Goal: Information Seeking & Learning: Check status

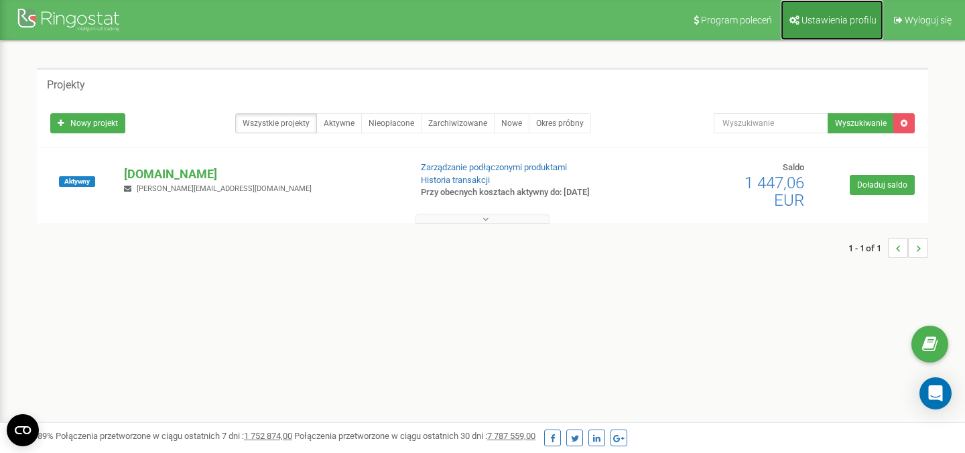
click at [833, 19] on span "Ustawienia profilu" at bounding box center [839, 20] width 75 height 11
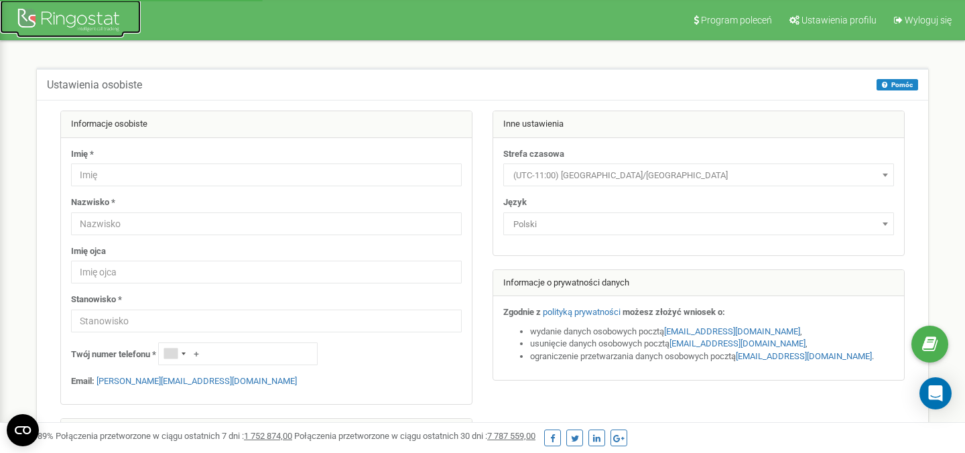
click at [88, 23] on div at bounding box center [70, 21] width 107 height 32
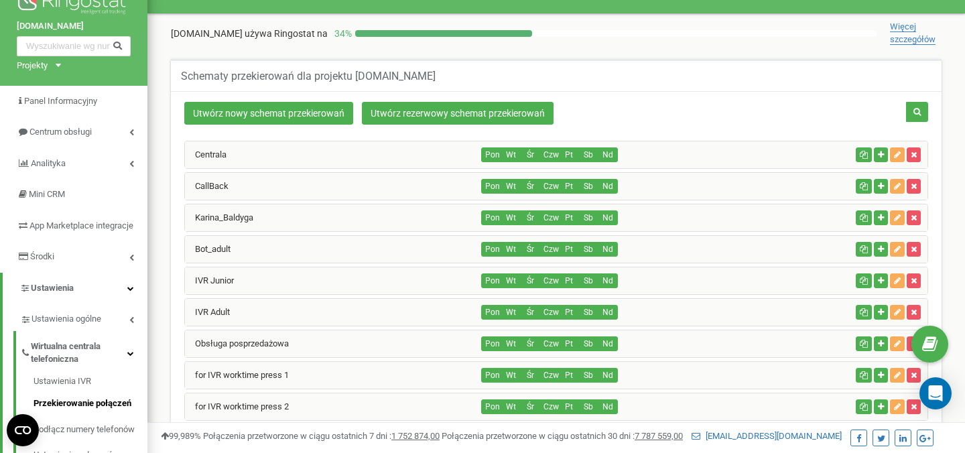
scroll to position [36, 0]
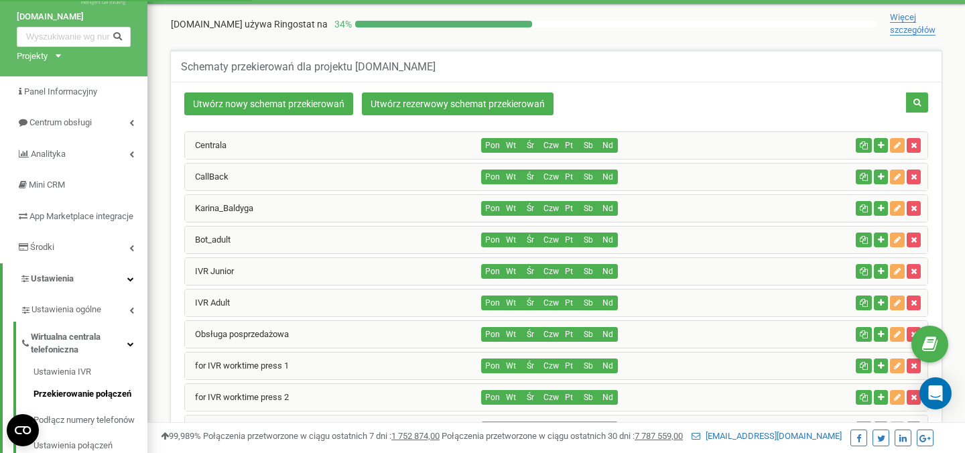
click at [729, 145] on div "Pon Wt Śr Czw Pt Sb Nd" at bounding box center [666, 145] width 369 height 15
click at [328, 147] on div "Centrala" at bounding box center [333, 145] width 297 height 27
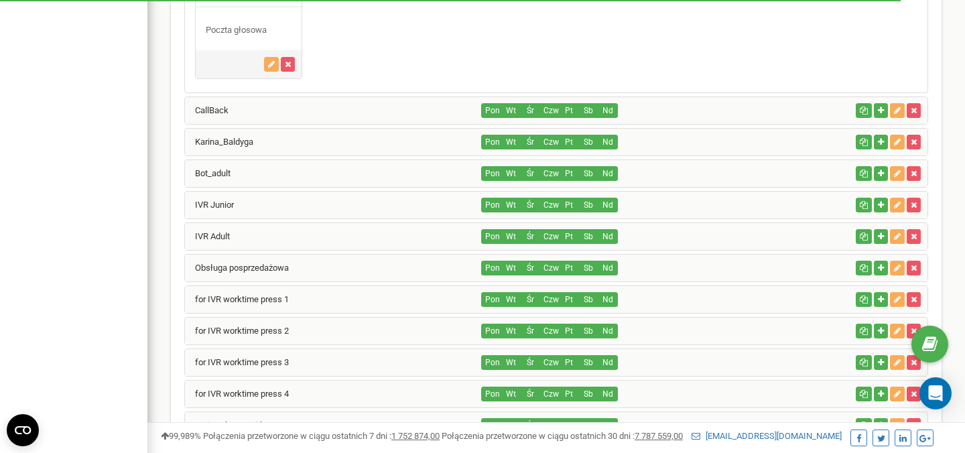
scroll to position [1020, 0]
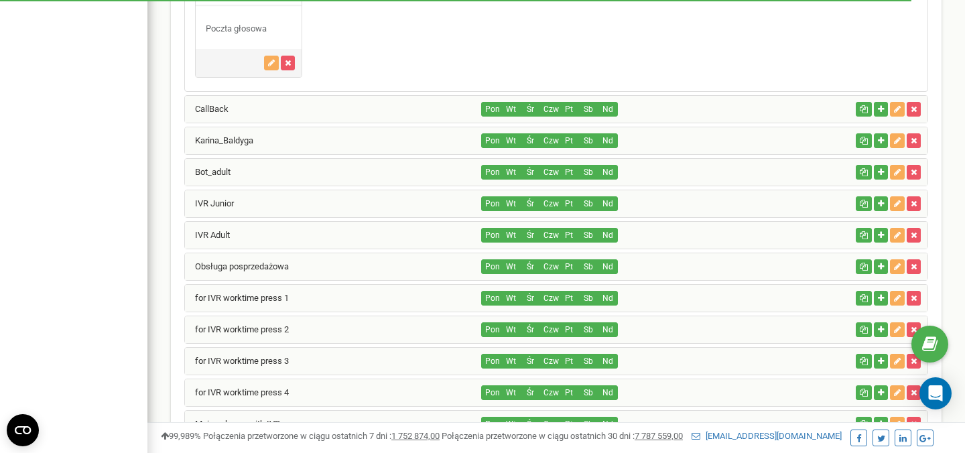
click at [298, 146] on div "Karina_Baldyga" at bounding box center [333, 140] width 297 height 27
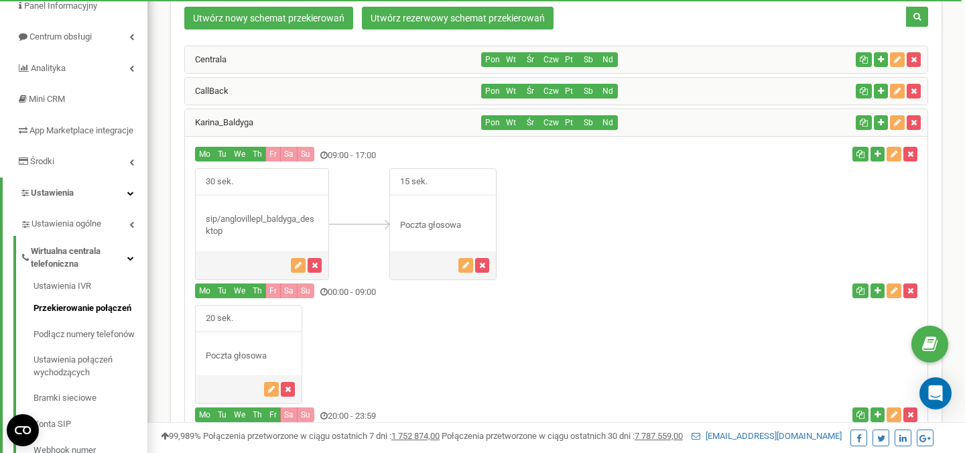
scroll to position [257, 0]
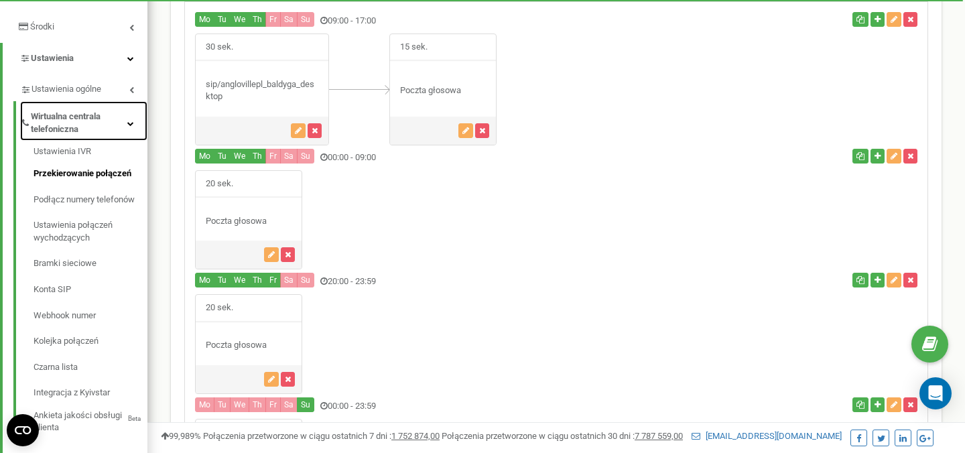
click at [127, 135] on span "Wirtualna centrala telefoniczna" at bounding box center [79, 123] width 97 height 25
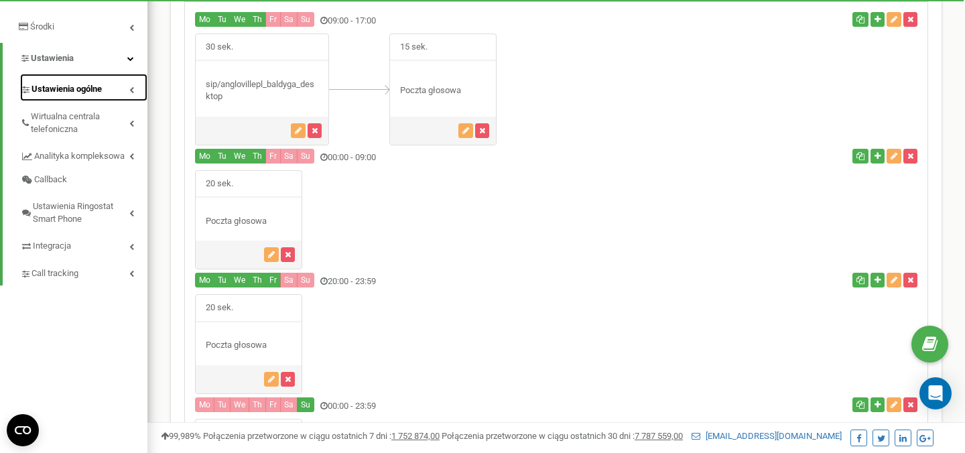
click at [84, 96] on span "Ustawienia ogólne" at bounding box center [67, 89] width 70 height 13
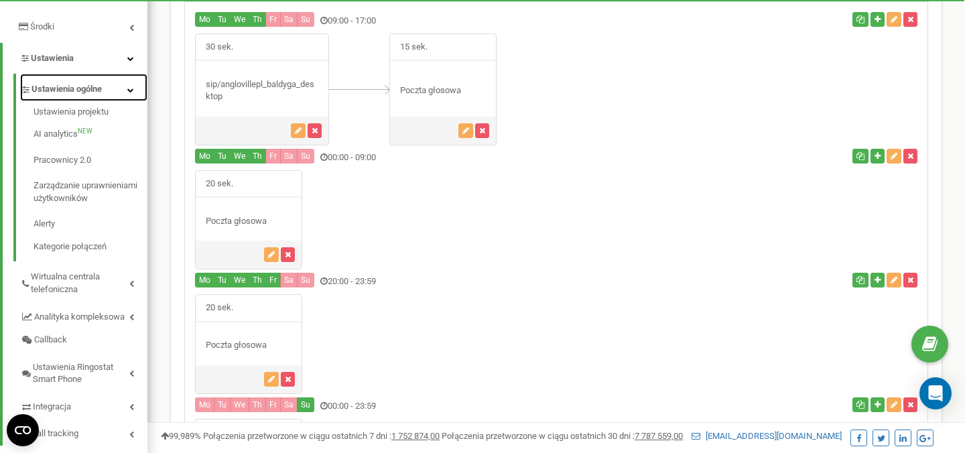
click at [84, 96] on span "Ustawienia ogólne" at bounding box center [67, 89] width 70 height 13
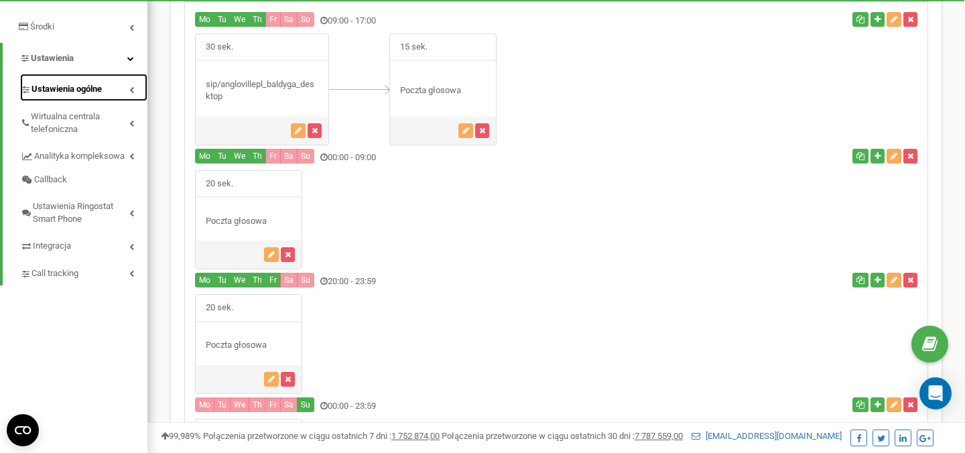
click at [84, 96] on span "Ustawienia ogólne" at bounding box center [67, 89] width 70 height 13
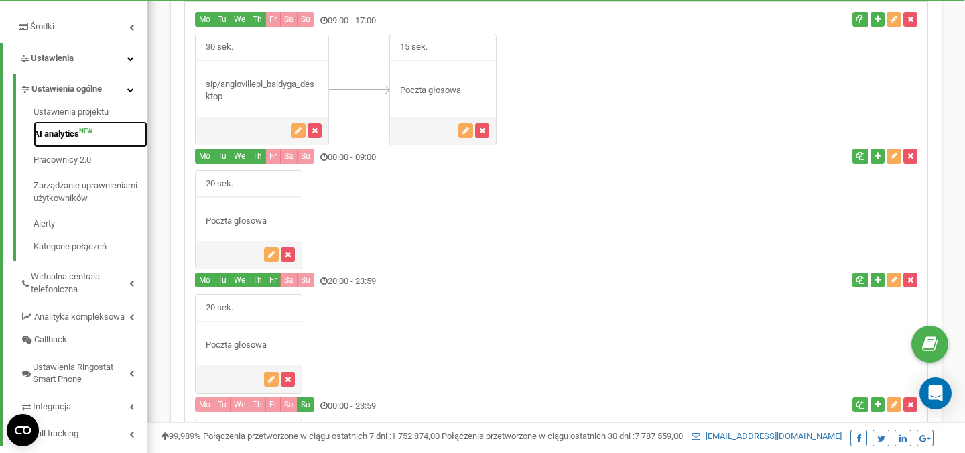
click at [62, 143] on link "AI analytics NEW" at bounding box center [91, 134] width 114 height 26
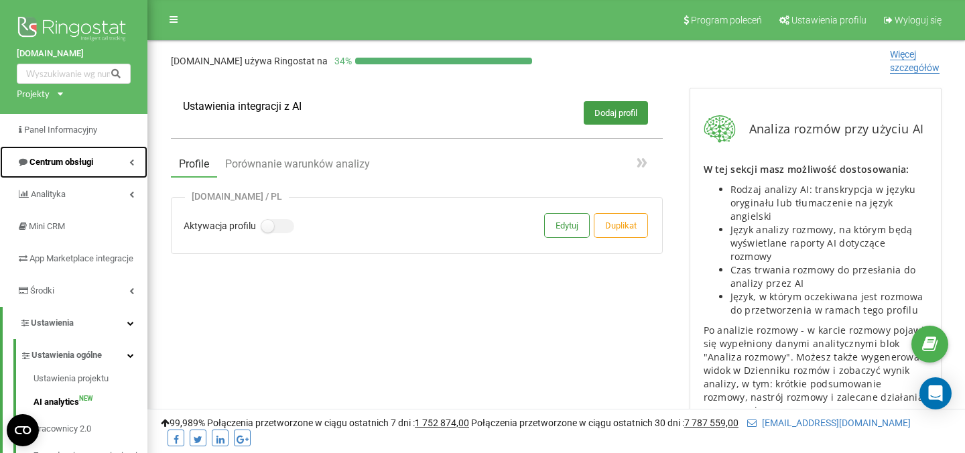
click at [62, 165] on span "Centrum obsługi" at bounding box center [61, 162] width 64 height 10
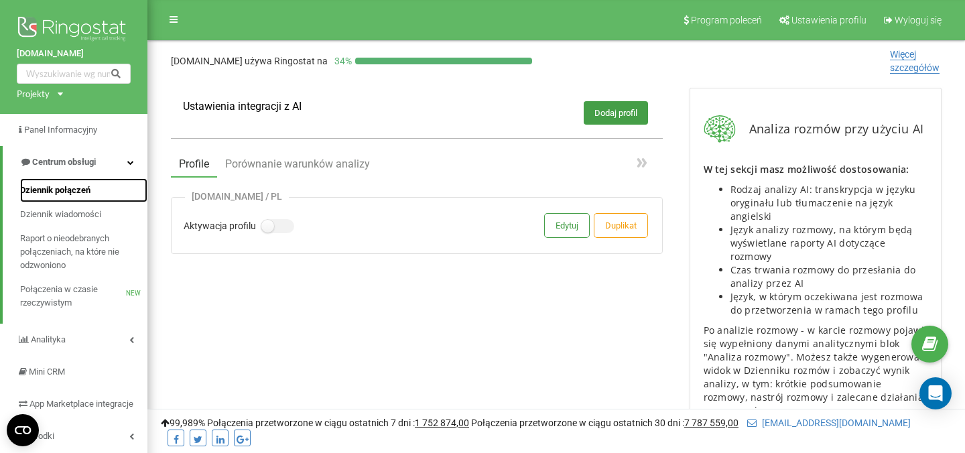
click at [56, 193] on span "Dziennik połączeń" at bounding box center [55, 190] width 70 height 13
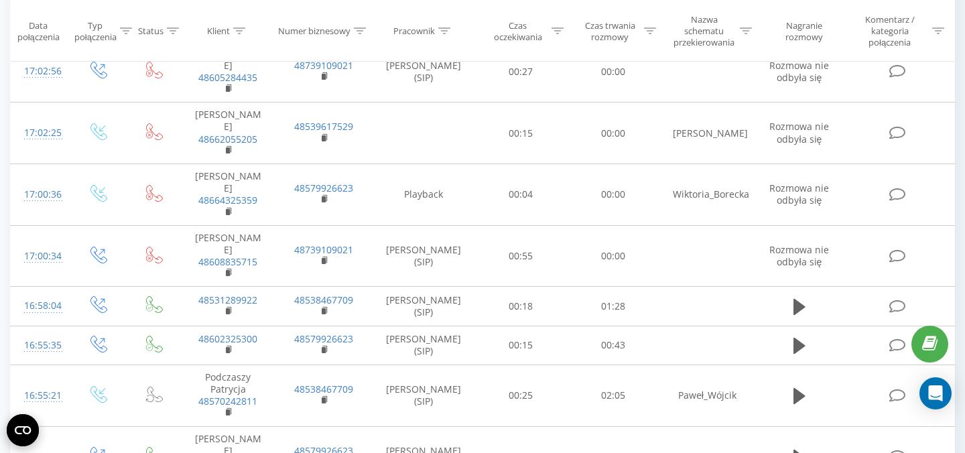
scroll to position [1083, 0]
